Goal: Task Accomplishment & Management: Manage account settings

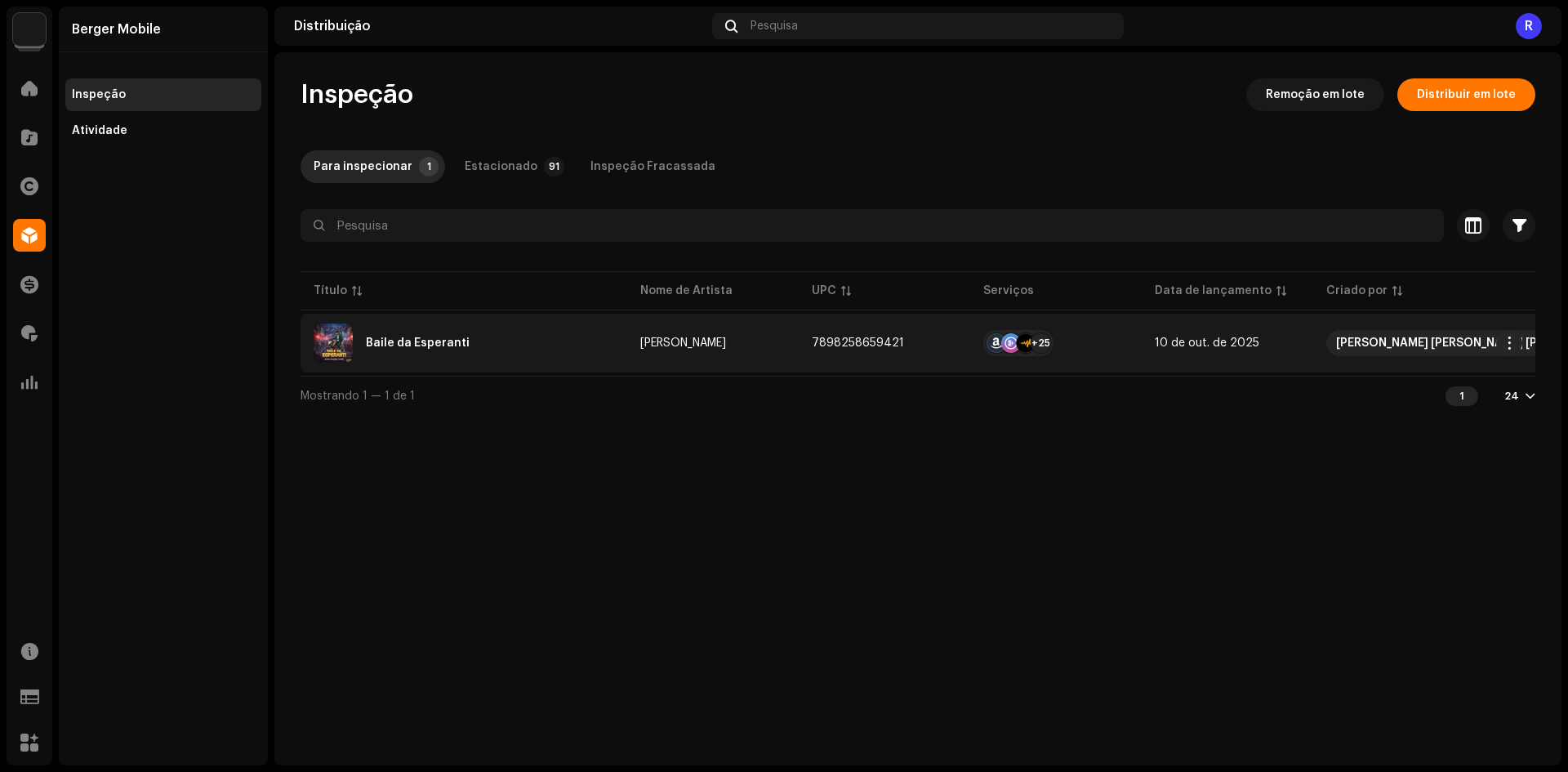
click at [399, 328] on div "Baile da Esperanti" at bounding box center [464, 343] width 301 height 39
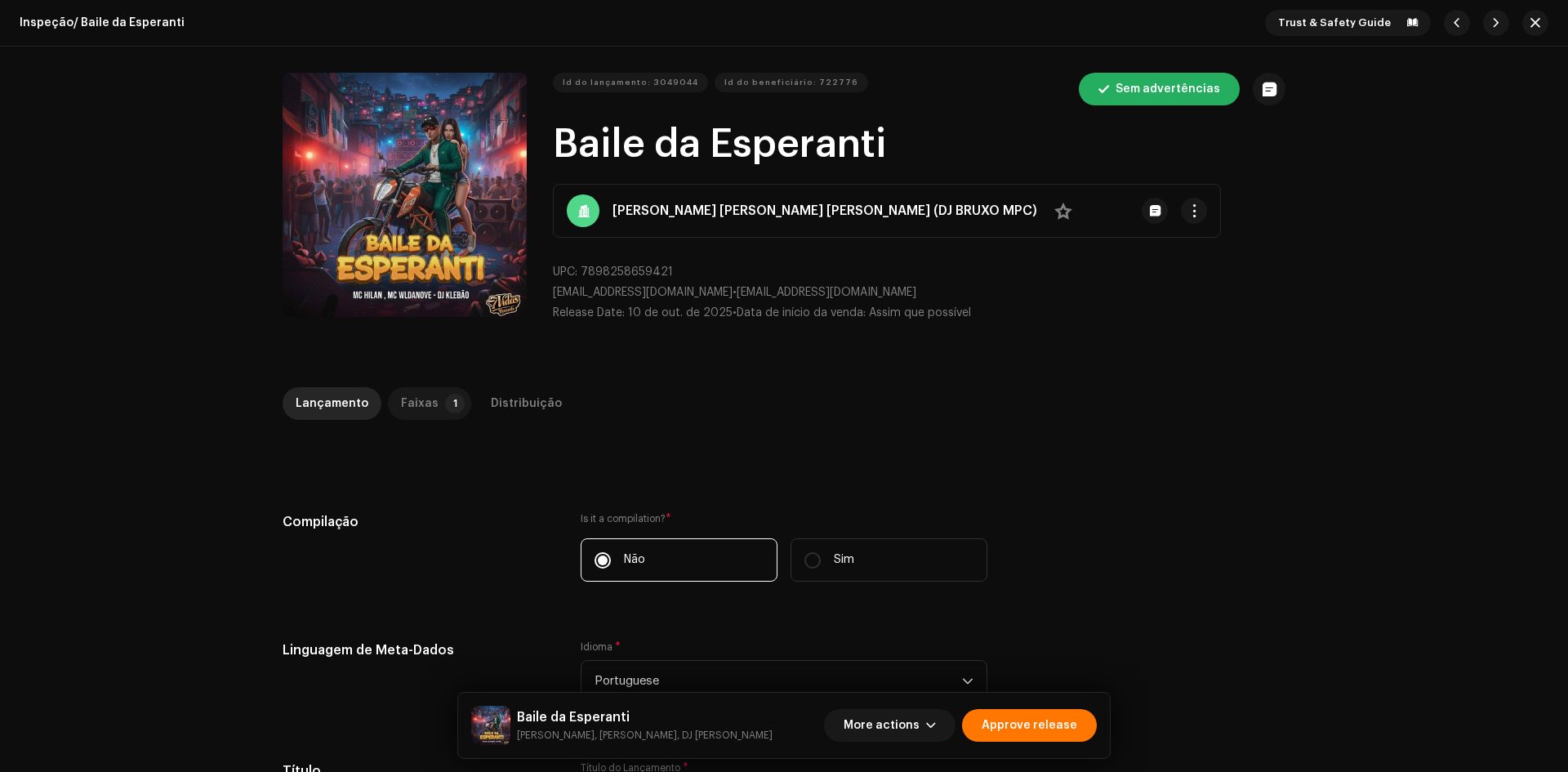
click at [425, 401] on div "Faixas" at bounding box center [419, 403] width 37 height 33
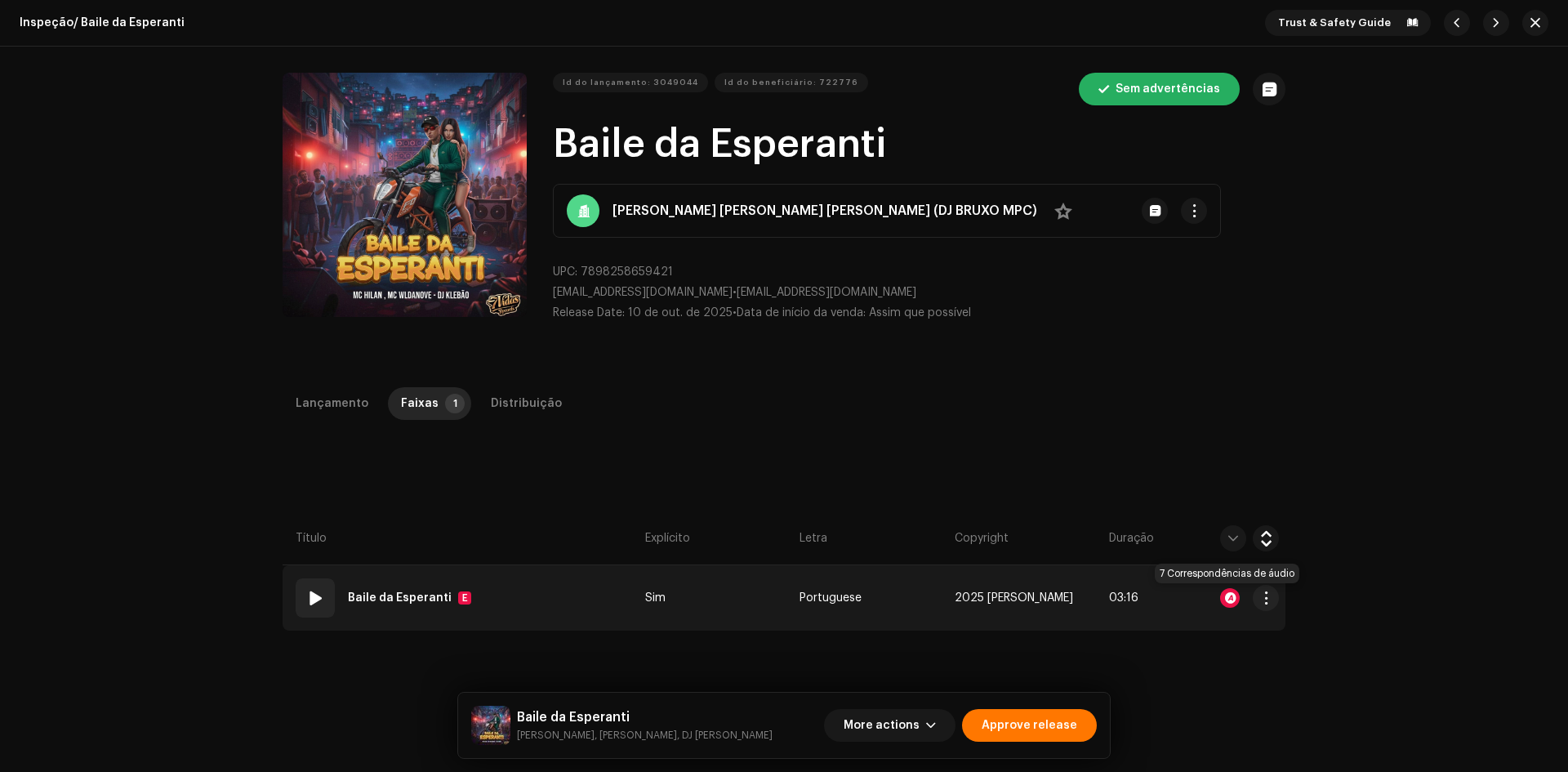
click at [1232, 599] on div at bounding box center [1230, 598] width 20 height 20
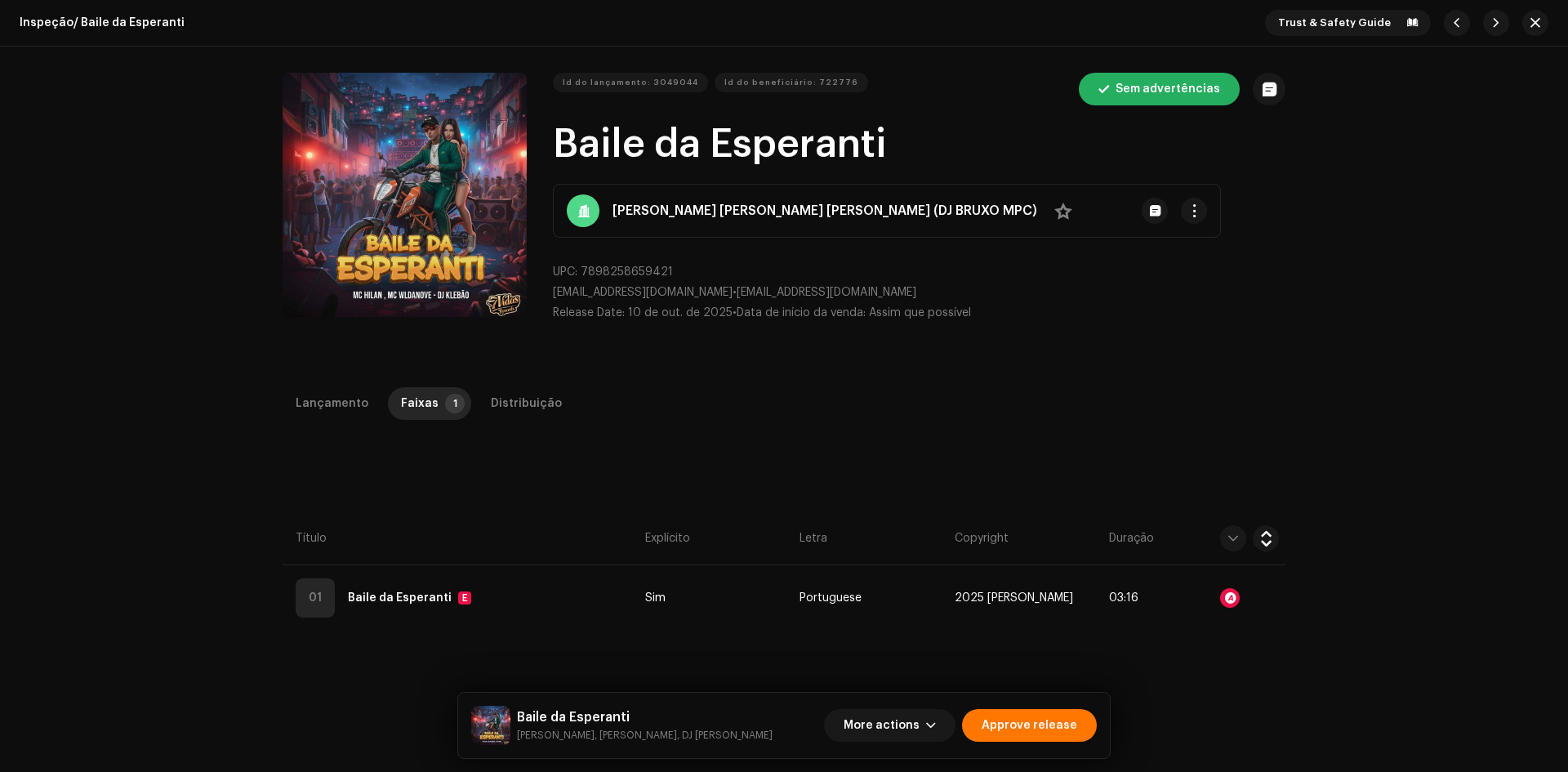
click at [1377, 497] on div "Audio Recognition by Remix/Sample 7 Speech ! All results require review/listeni…" at bounding box center [784, 386] width 1568 height 772
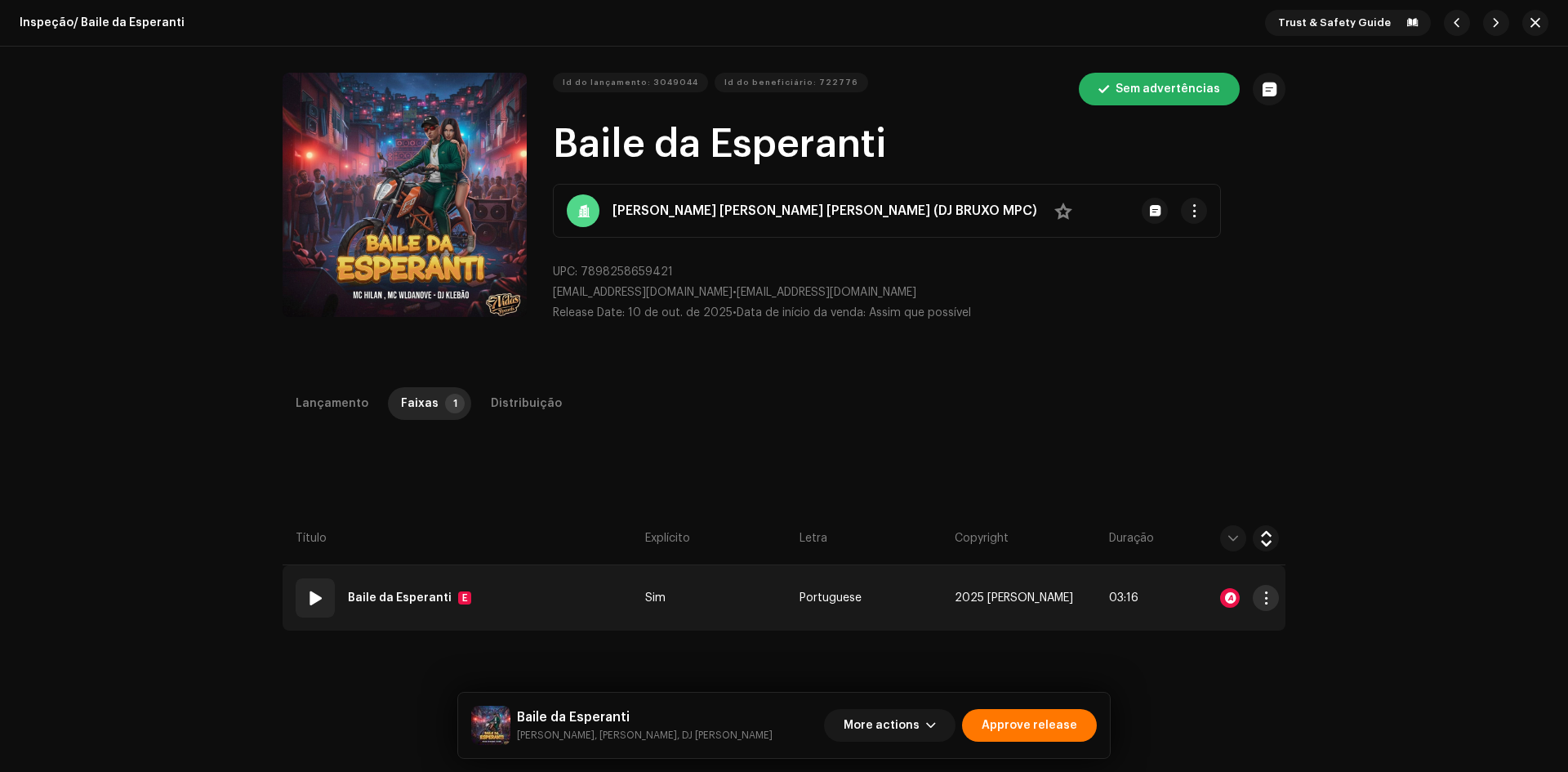
click at [1270, 601] on button "button" at bounding box center [1266, 598] width 26 height 26
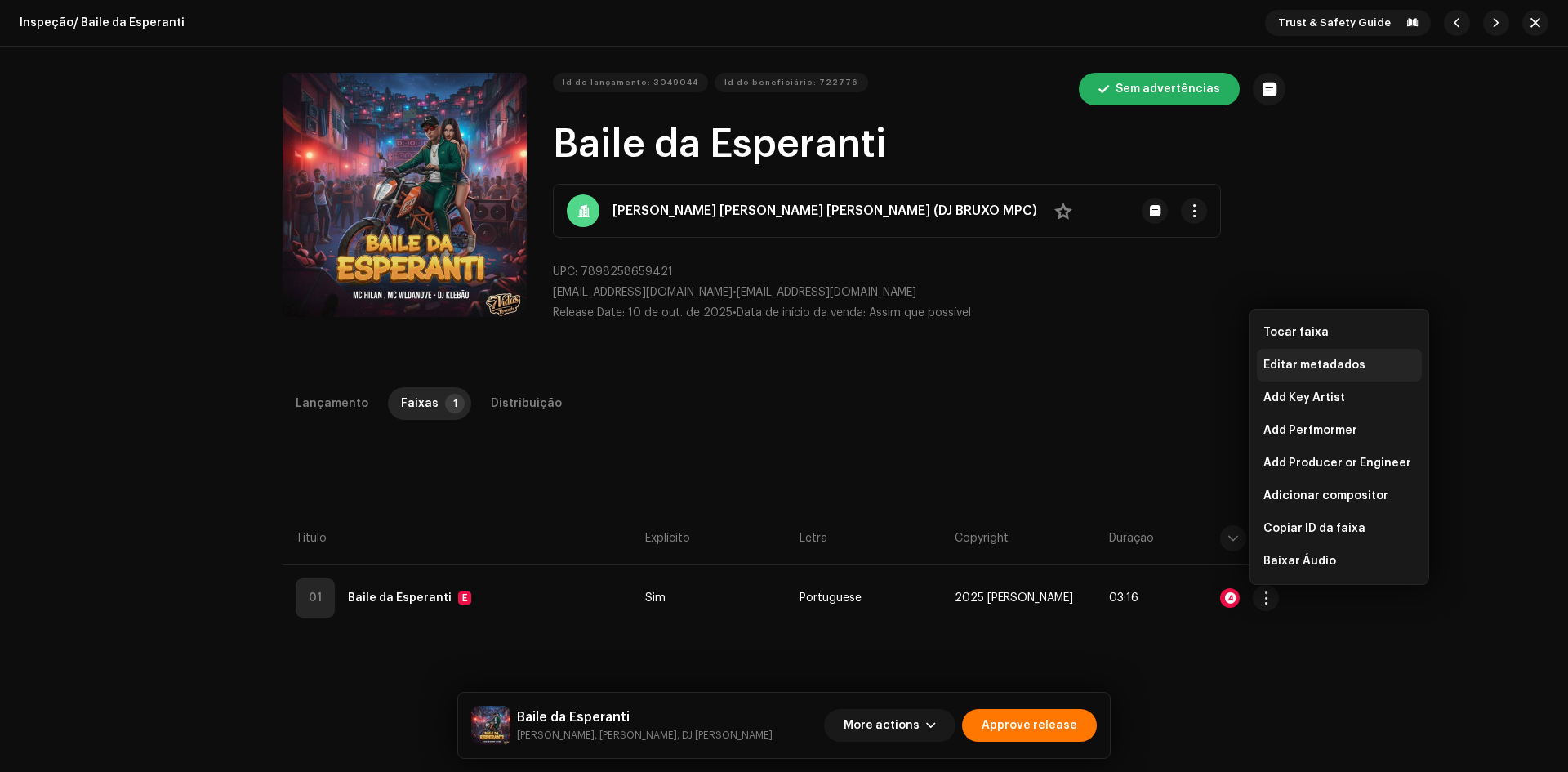
click at [1305, 369] on span "Editar metadados" at bounding box center [1315, 364] width 102 height 13
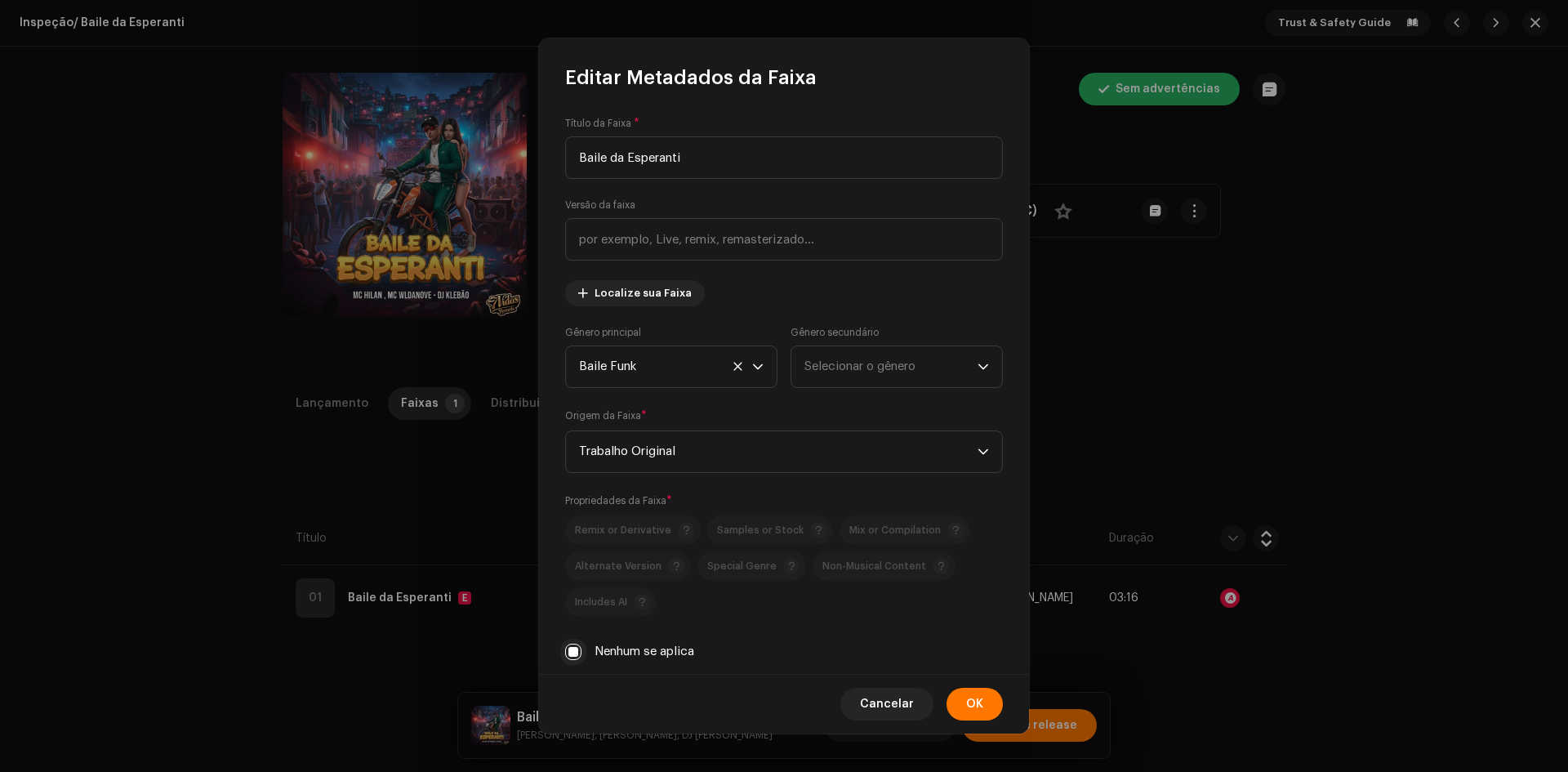
click at [573, 654] on input "Nenhum se aplica" at bounding box center [573, 651] width 16 height 16
checkbox input "false"
click at [739, 531] on span "Samples or Stock" at bounding box center [761, 531] width 87 height 10
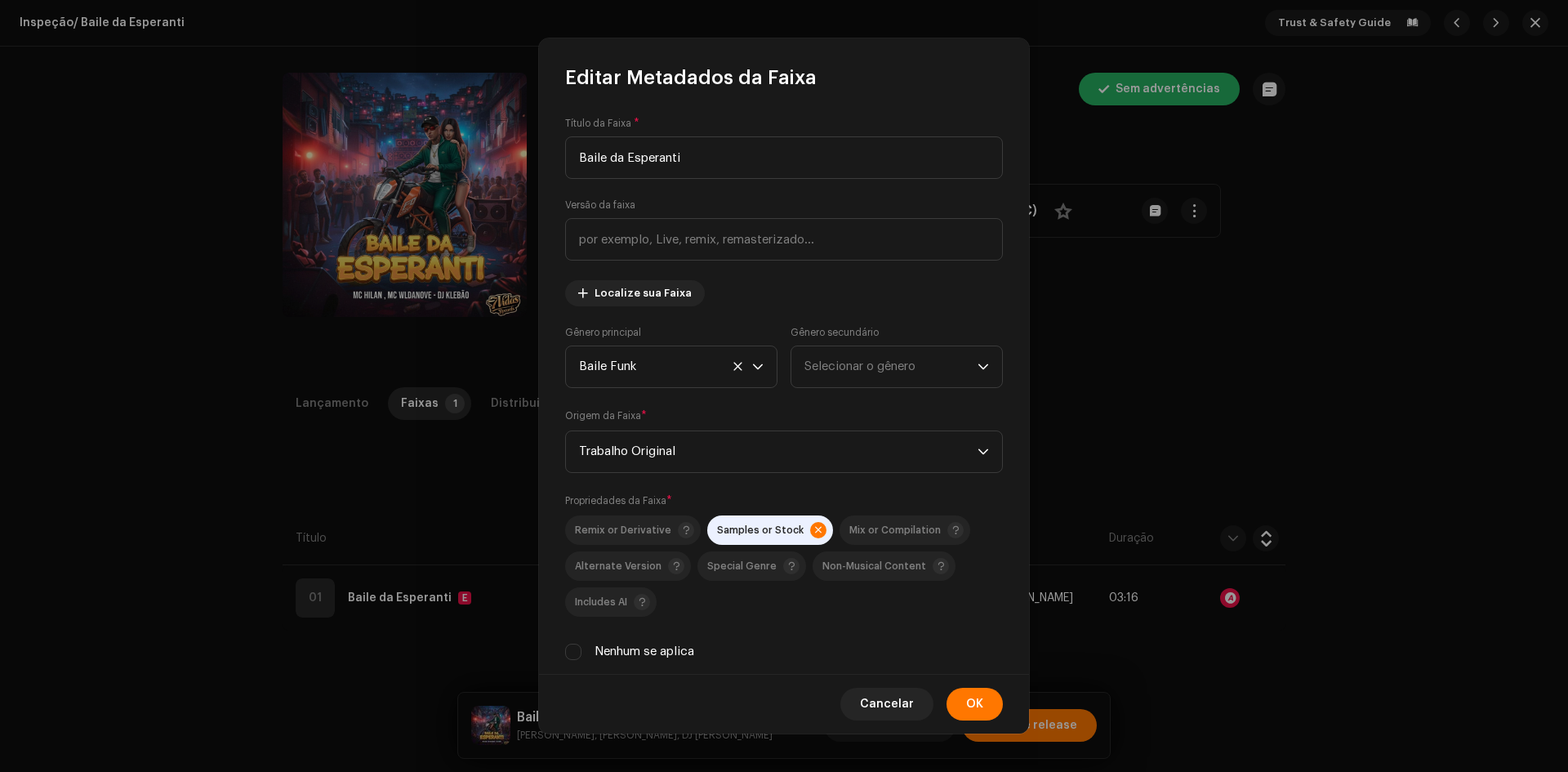
click at [979, 699] on span "OK" at bounding box center [975, 704] width 17 height 33
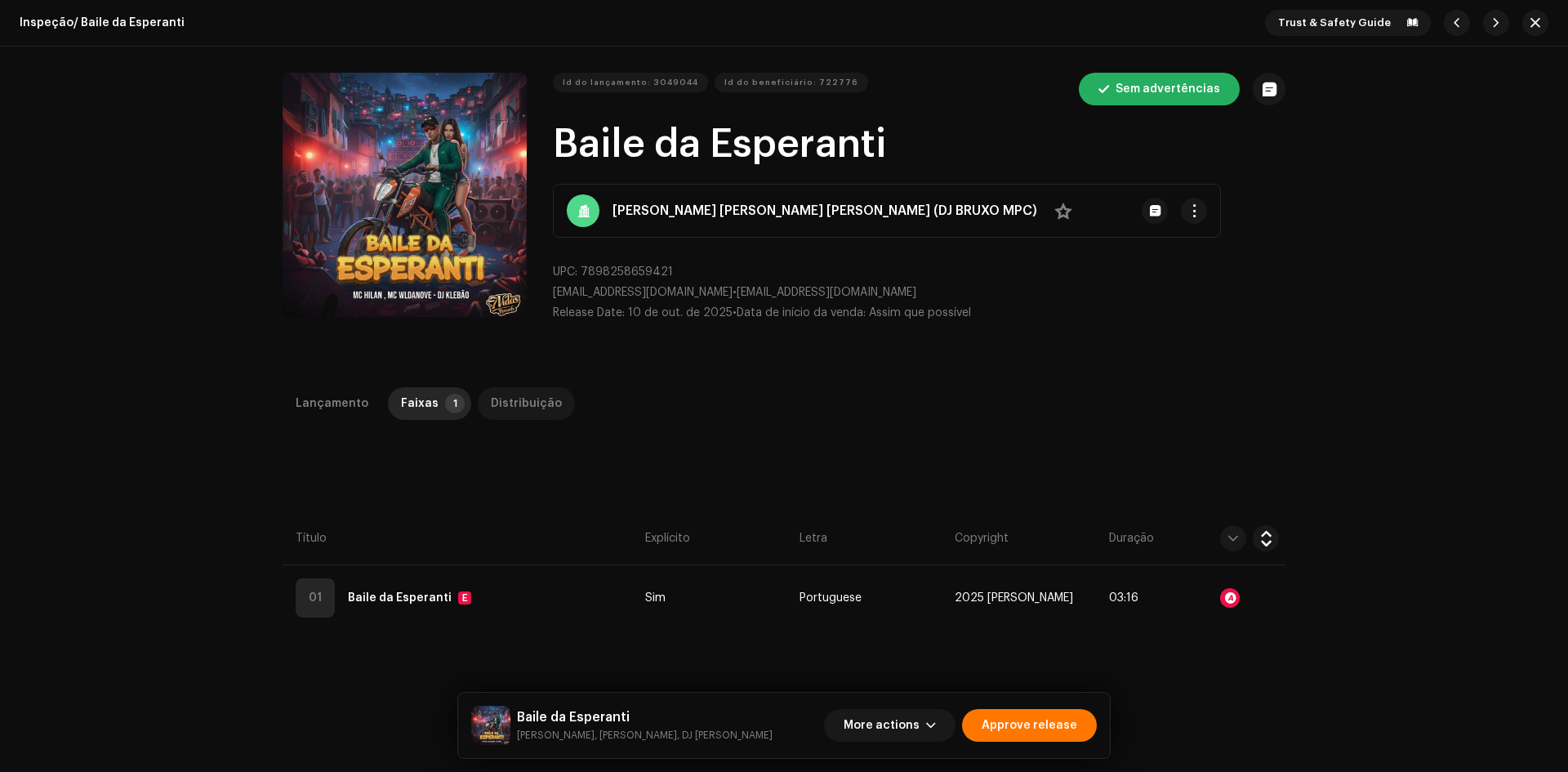
click at [508, 395] on div "Distribuição" at bounding box center [526, 403] width 71 height 33
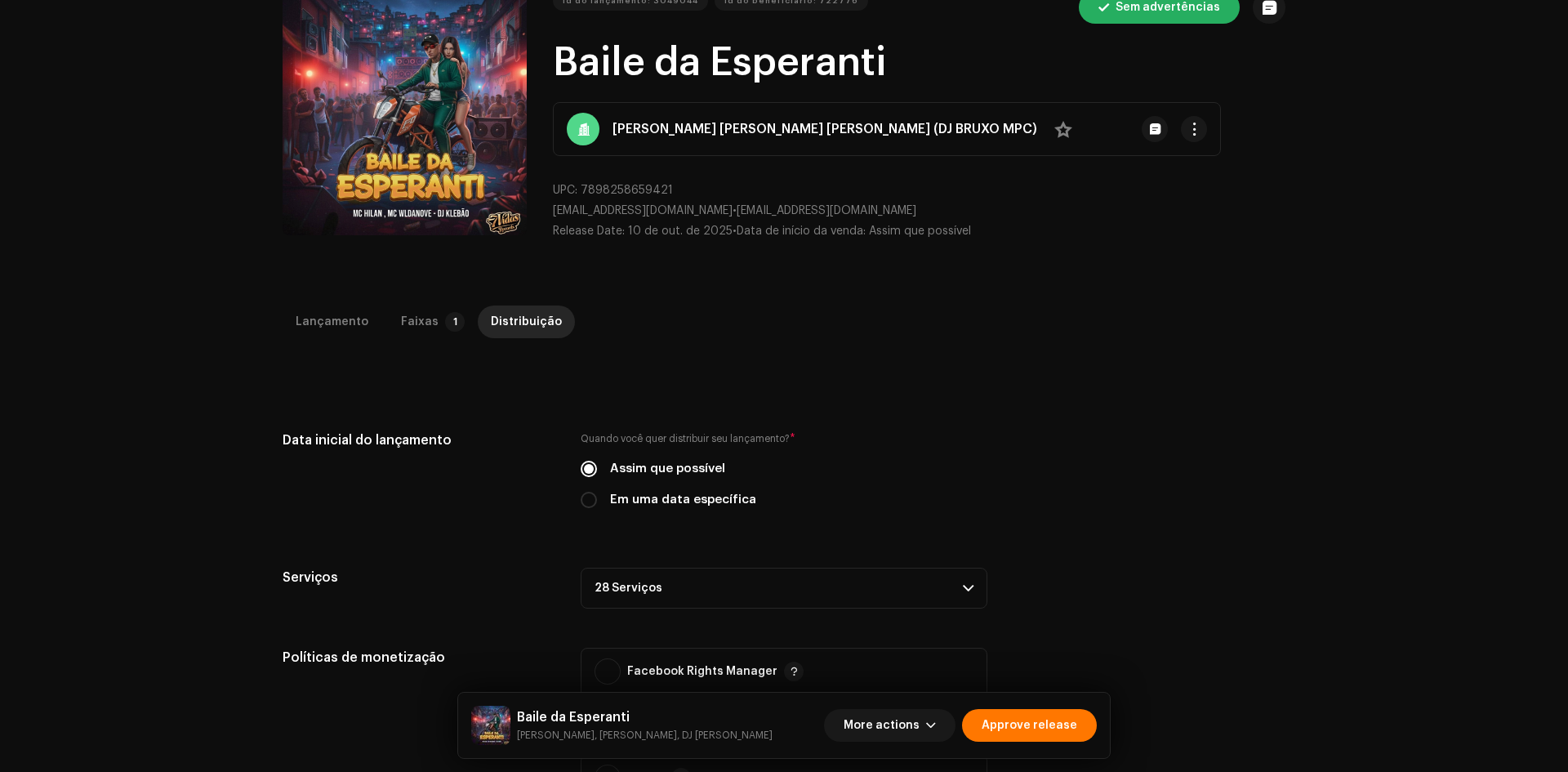
scroll to position [327, 0]
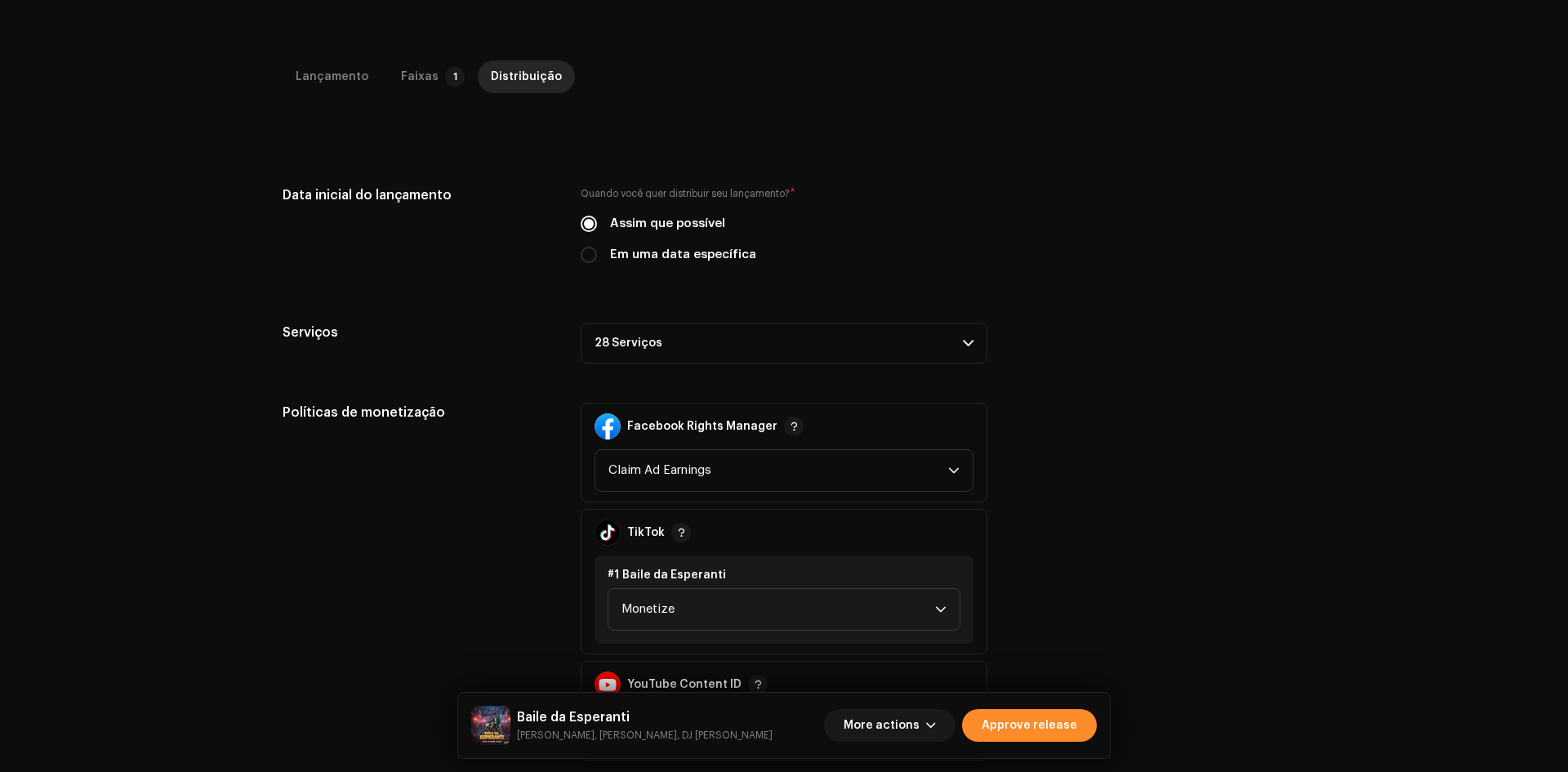
click at [1030, 720] on span "Approve release" at bounding box center [1029, 725] width 95 height 33
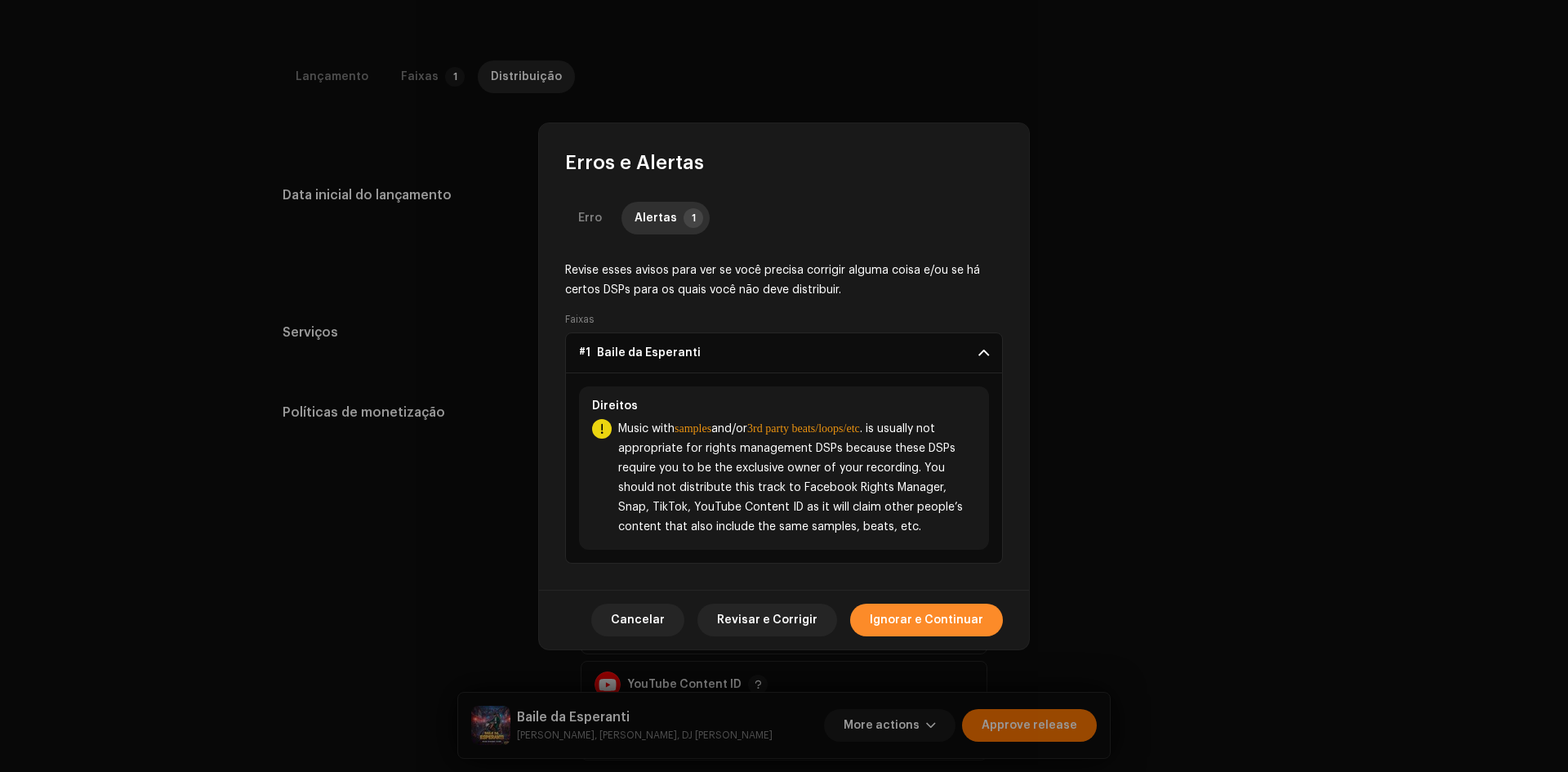
click at [904, 633] on span "Ignorar e Continuar" at bounding box center [926, 620] width 114 height 33
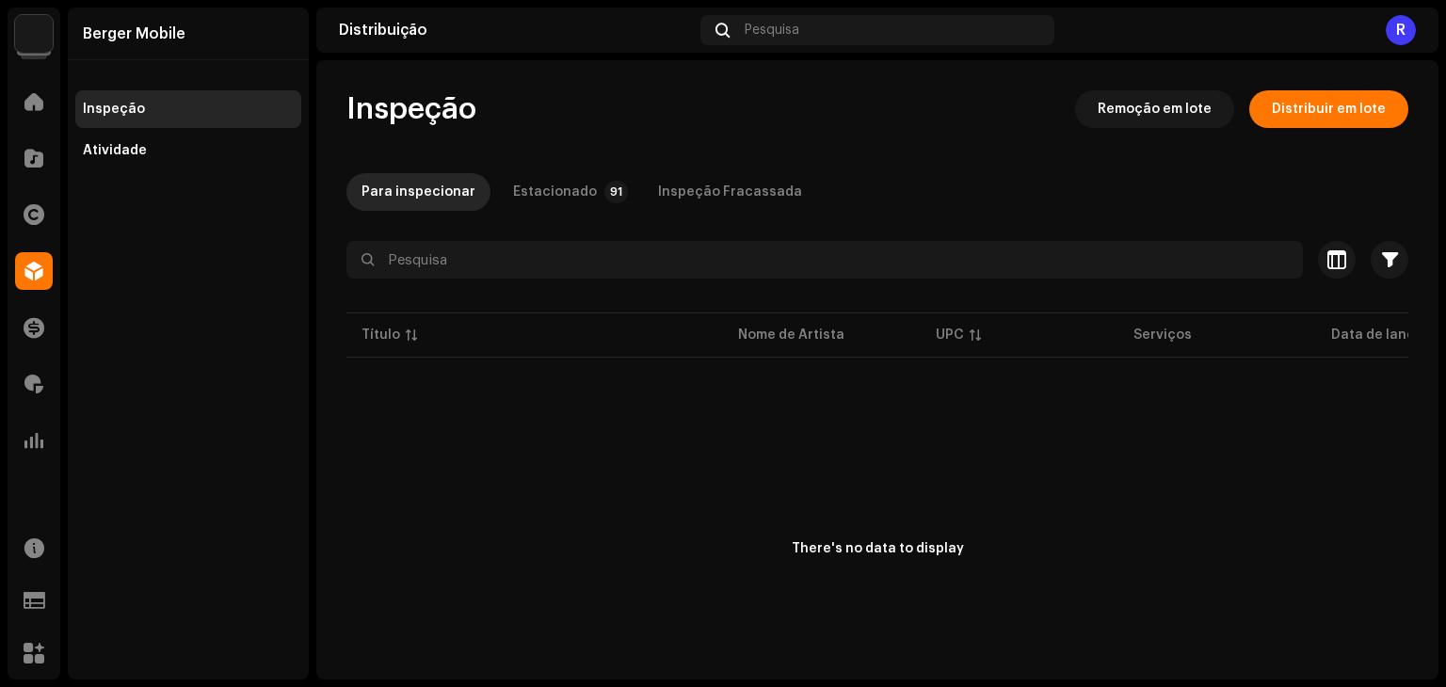
click at [229, 184] on div "Berger Mobile Inspeção Atividade" at bounding box center [188, 344] width 241 height 672
click at [221, 165] on div "Atividade" at bounding box center [188, 151] width 226 height 38
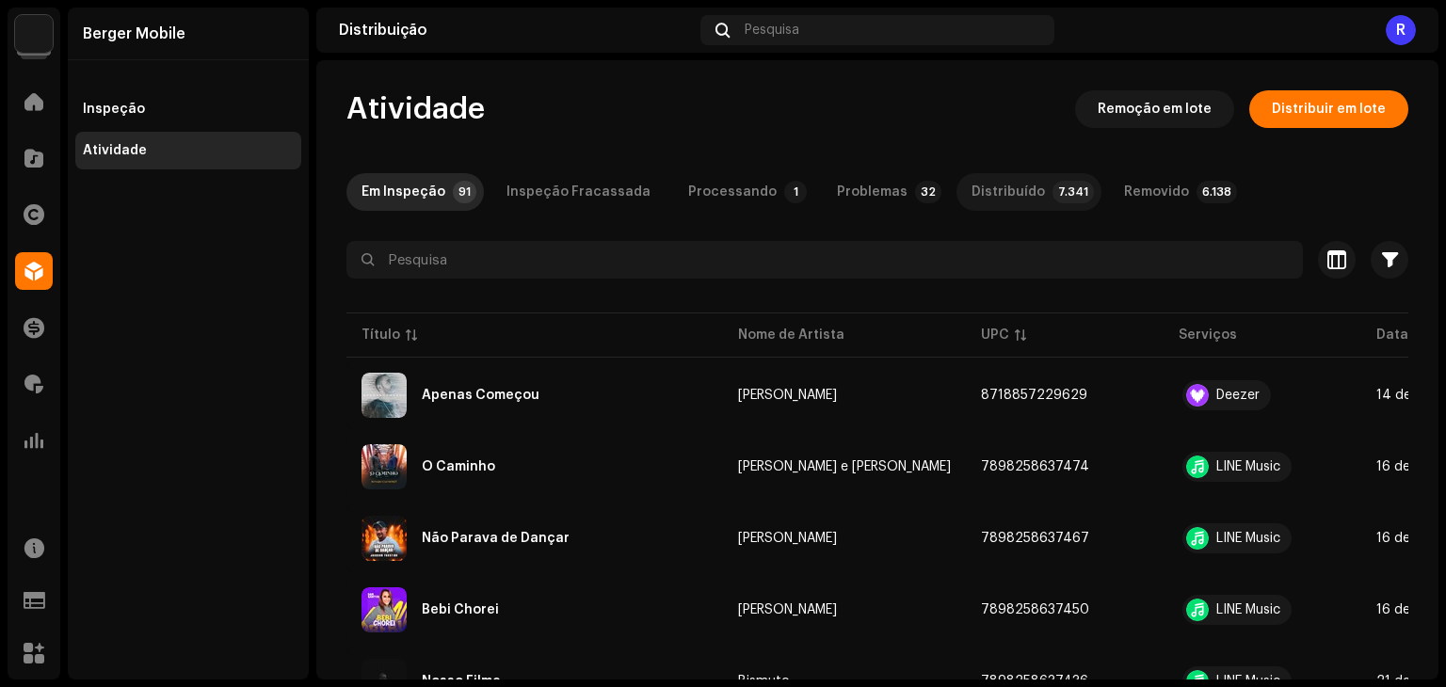
click at [972, 185] on div "Distribuído" at bounding box center [1008, 192] width 73 height 38
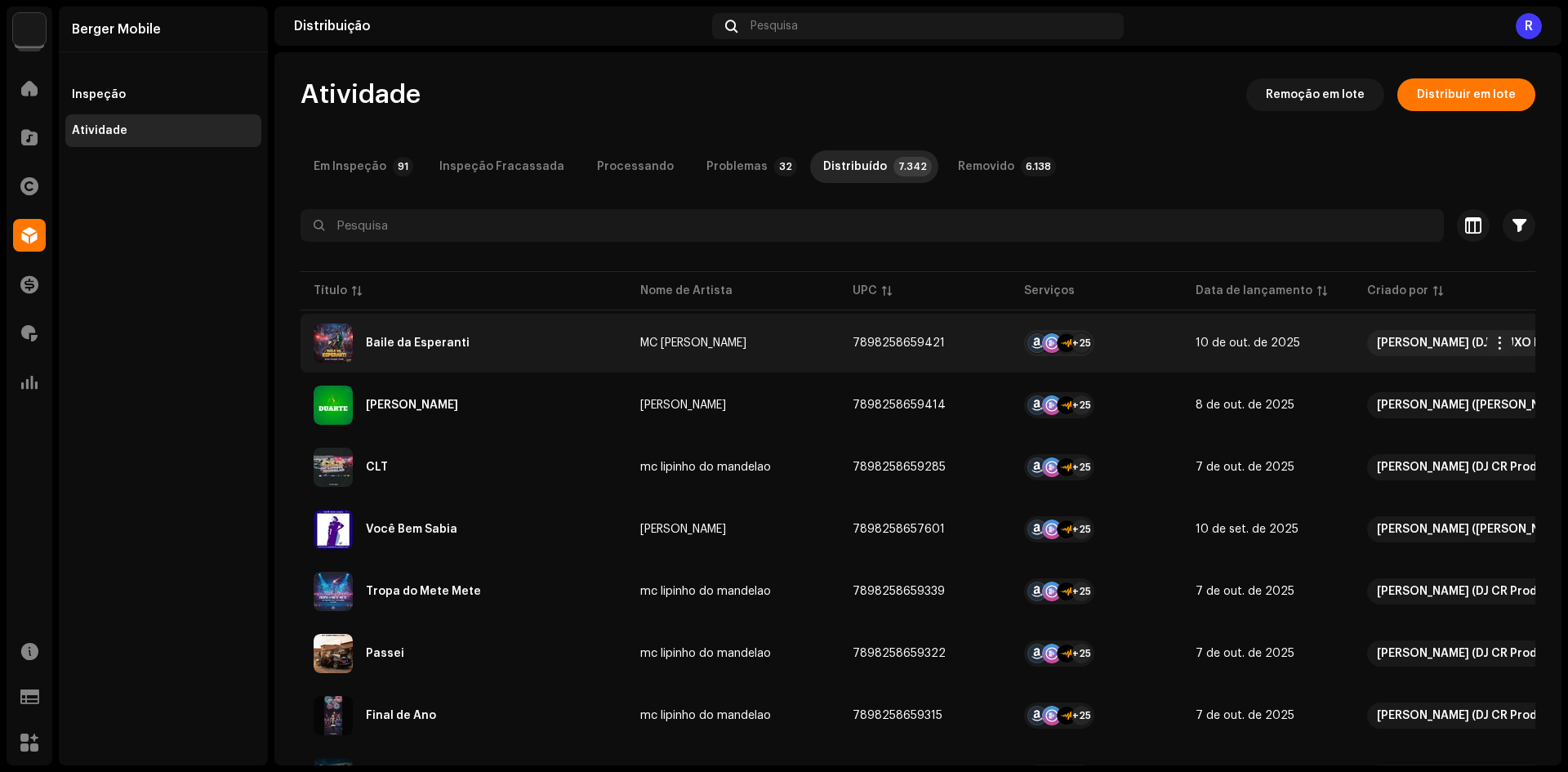
click at [486, 333] on div "Baile da Esperanti" at bounding box center [464, 343] width 301 height 39
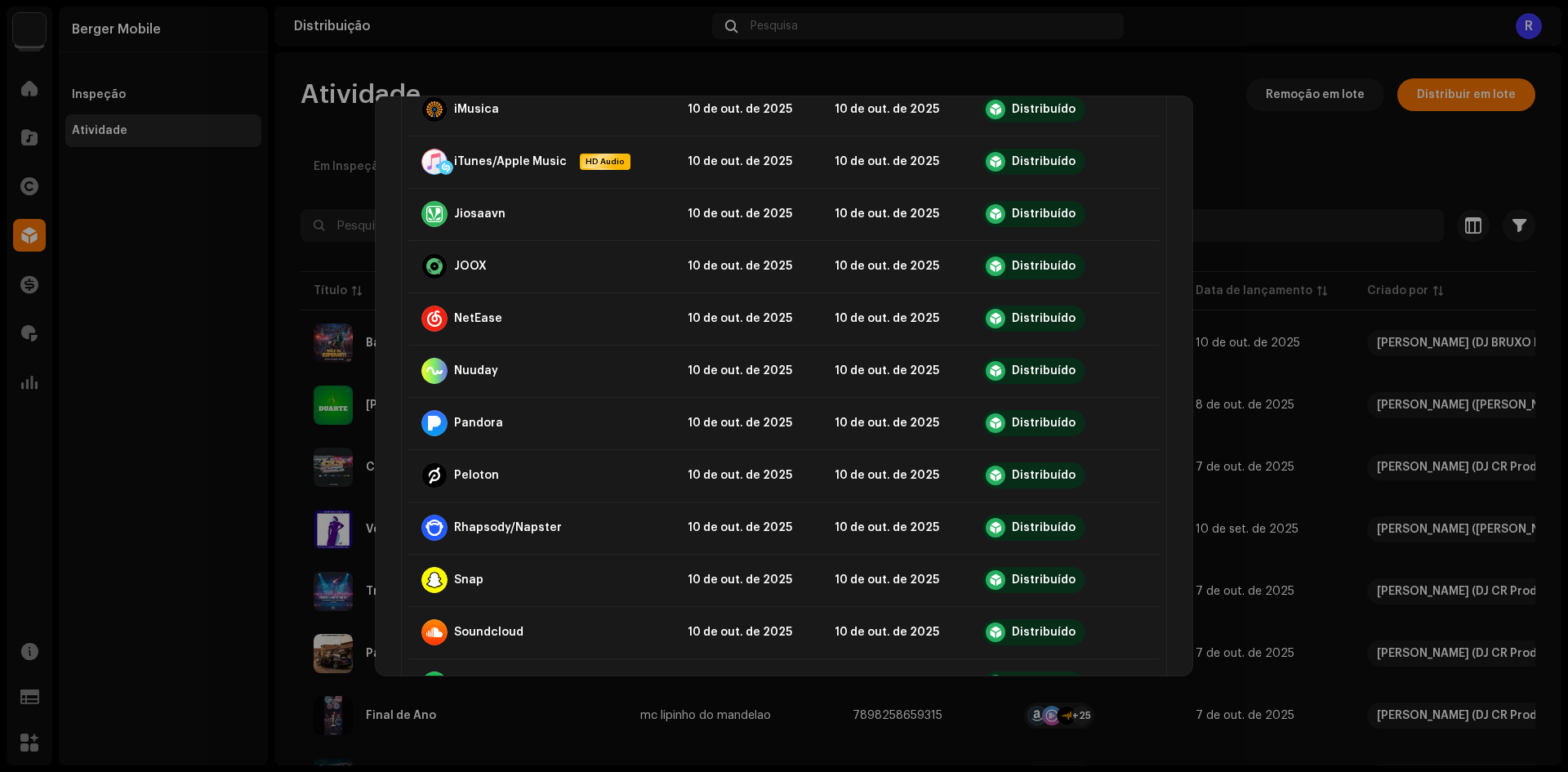
scroll to position [899, 0]
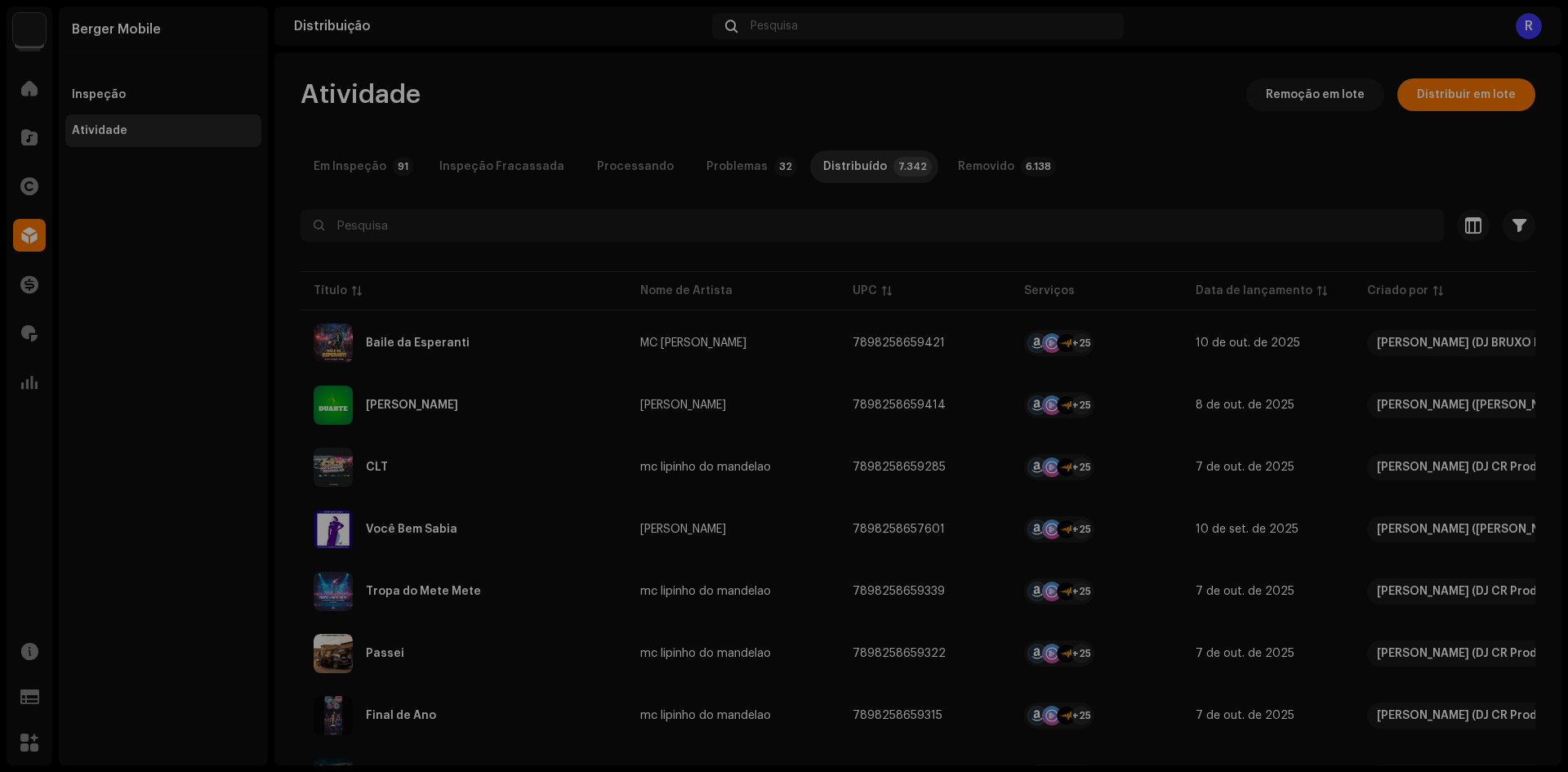
click at [201, 489] on div "Baile da Esperanti MC Hilan Serviço Último enfileirado Última entrega Status Am…" at bounding box center [784, 386] width 1568 height 772
